Goal: Find specific fact

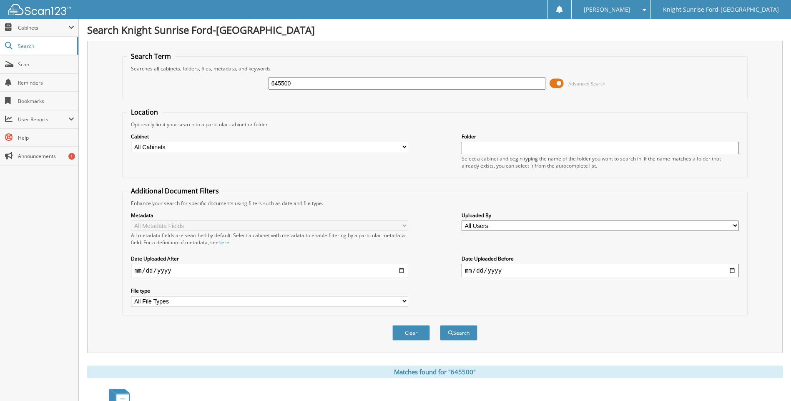
drag, startPoint x: 278, startPoint y: 90, endPoint x: 271, endPoint y: 90, distance: 7.1
click at [273, 90] on div "645500" at bounding box center [407, 83] width 277 height 14
type input "m"
type input "MLD17991"
click at [440, 325] on button "Search" at bounding box center [459, 332] width 38 height 15
